Goal: Task Accomplishment & Management: Manage account settings

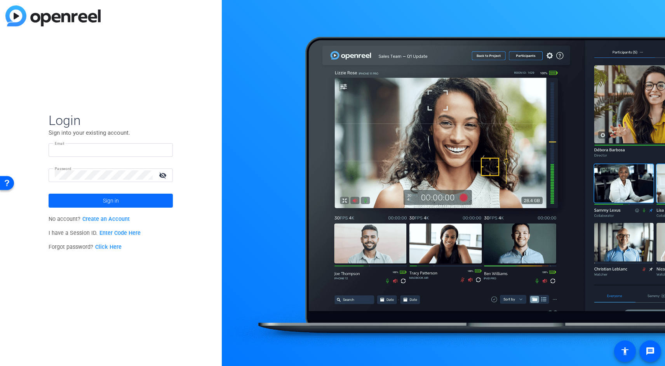
type input "[DOMAIN_NAME][EMAIL_ADDRESS][DOMAIN_NAME]"
click at [97, 197] on span at bounding box center [111, 200] width 124 height 19
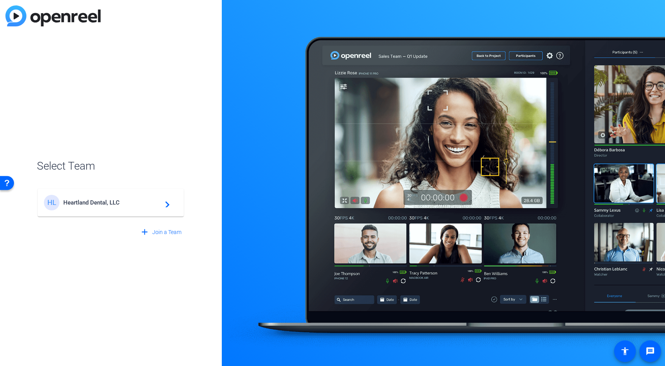
click at [145, 205] on span "Heartland Dental, LLC" at bounding box center [111, 202] width 97 height 7
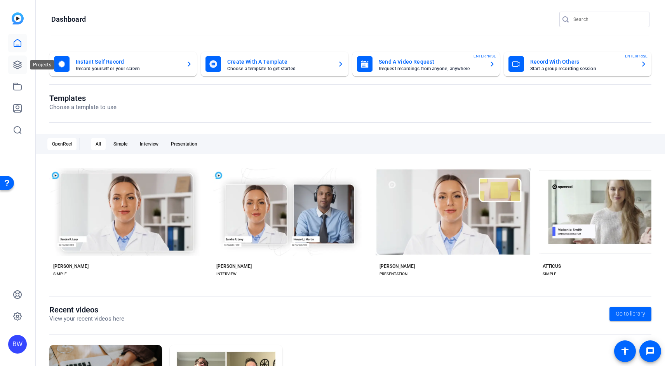
click at [10, 68] on link at bounding box center [17, 65] width 19 height 19
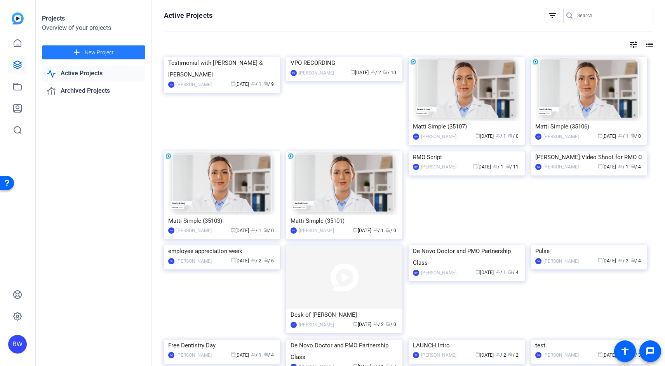
click at [73, 48] on mat-icon "add" at bounding box center [77, 53] width 10 height 10
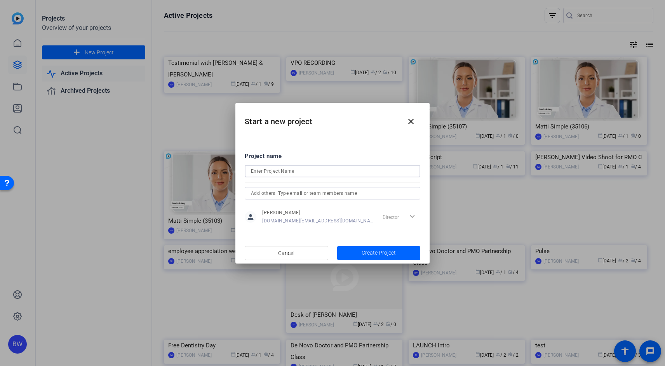
click at [285, 173] on input at bounding box center [332, 171] width 163 height 9
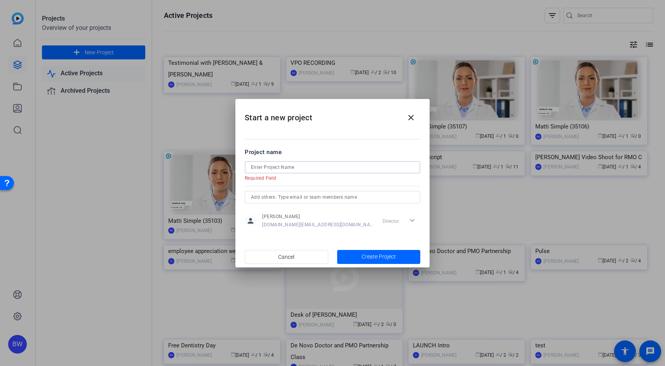
paste input "Book of Business"
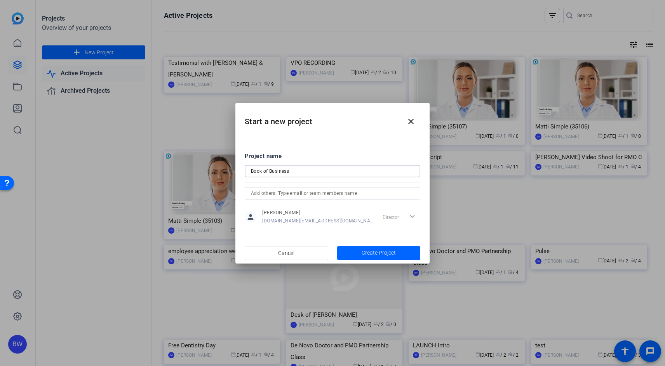
type input "Book of Business"
click at [392, 220] on div "Director expand_more" at bounding box center [399, 217] width 41 height 14
click at [414, 216] on div "Director expand_more" at bounding box center [399, 217] width 41 height 14
click at [411, 216] on div "Director expand_more" at bounding box center [399, 217] width 41 height 14
click at [414, 216] on div "Director expand_more" at bounding box center [399, 217] width 41 height 14
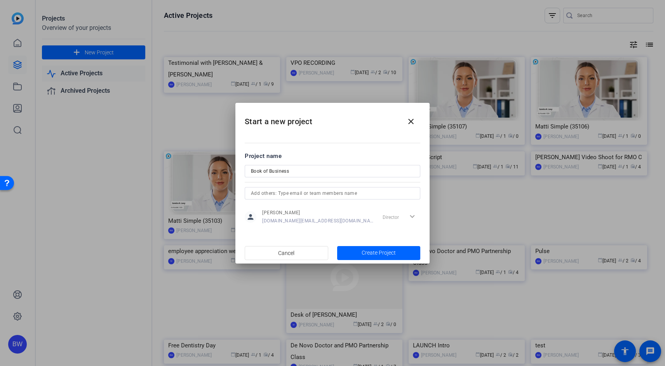
click at [325, 217] on div "[PERSON_NAME] [DOMAIN_NAME][EMAIL_ADDRESS][DOMAIN_NAME]" at bounding box center [317, 217] width 111 height 14
click at [357, 252] on span "button" at bounding box center [379, 253] width 84 height 19
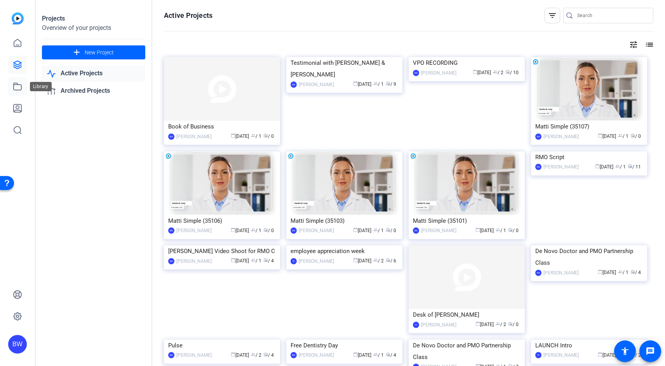
click at [14, 83] on icon at bounding box center [18, 86] width 8 height 7
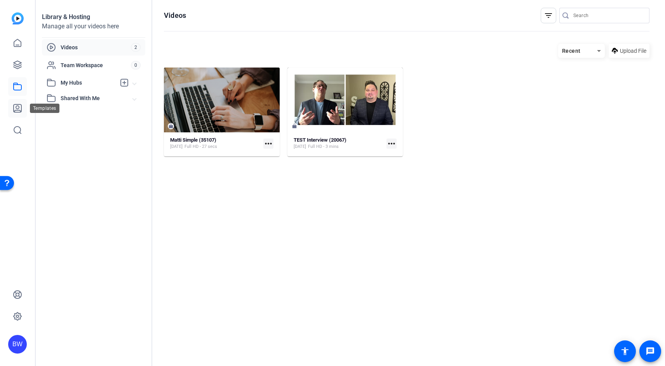
click at [15, 103] on link at bounding box center [17, 108] width 19 height 19
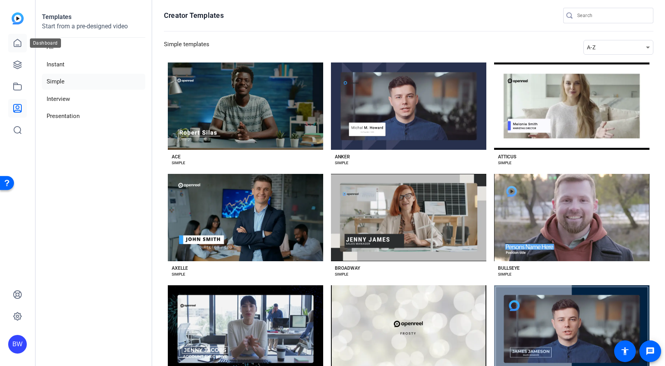
click at [16, 42] on icon at bounding box center [17, 42] width 9 height 9
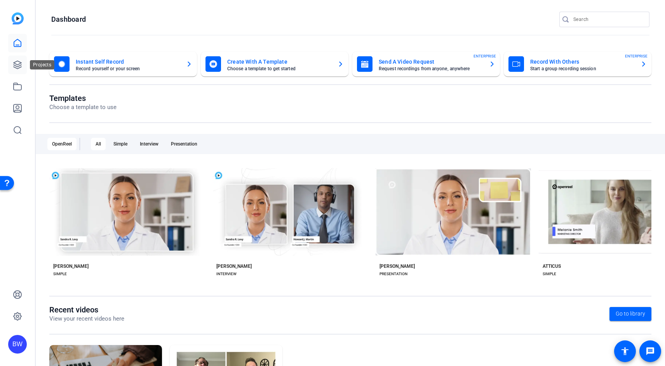
click at [19, 68] on icon at bounding box center [18, 65] width 8 height 8
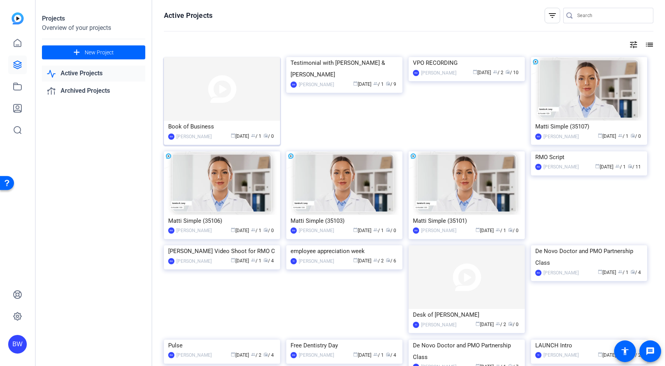
click at [198, 94] on img at bounding box center [222, 89] width 116 height 64
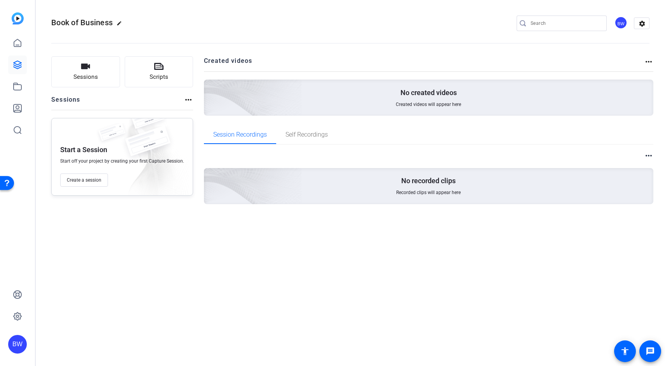
click at [650, 62] on mat-icon "more_horiz" at bounding box center [648, 61] width 9 height 9
click at [545, 83] on div at bounding box center [332, 183] width 665 height 366
click at [18, 66] on icon at bounding box center [18, 65] width 8 height 8
